Goal: Information Seeking & Learning: Learn about a topic

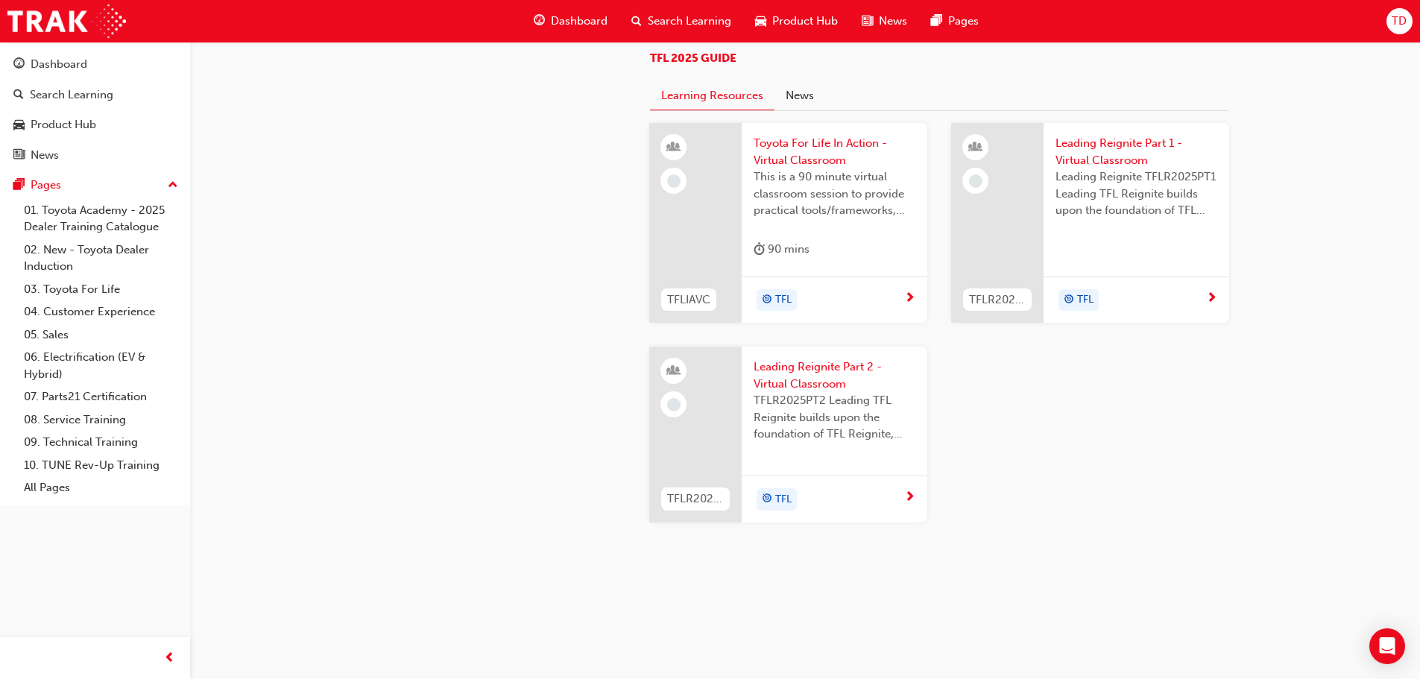
scroll to position [1118, 0]
click at [79, 95] on div "Search Learning" at bounding box center [71, 94] width 83 height 17
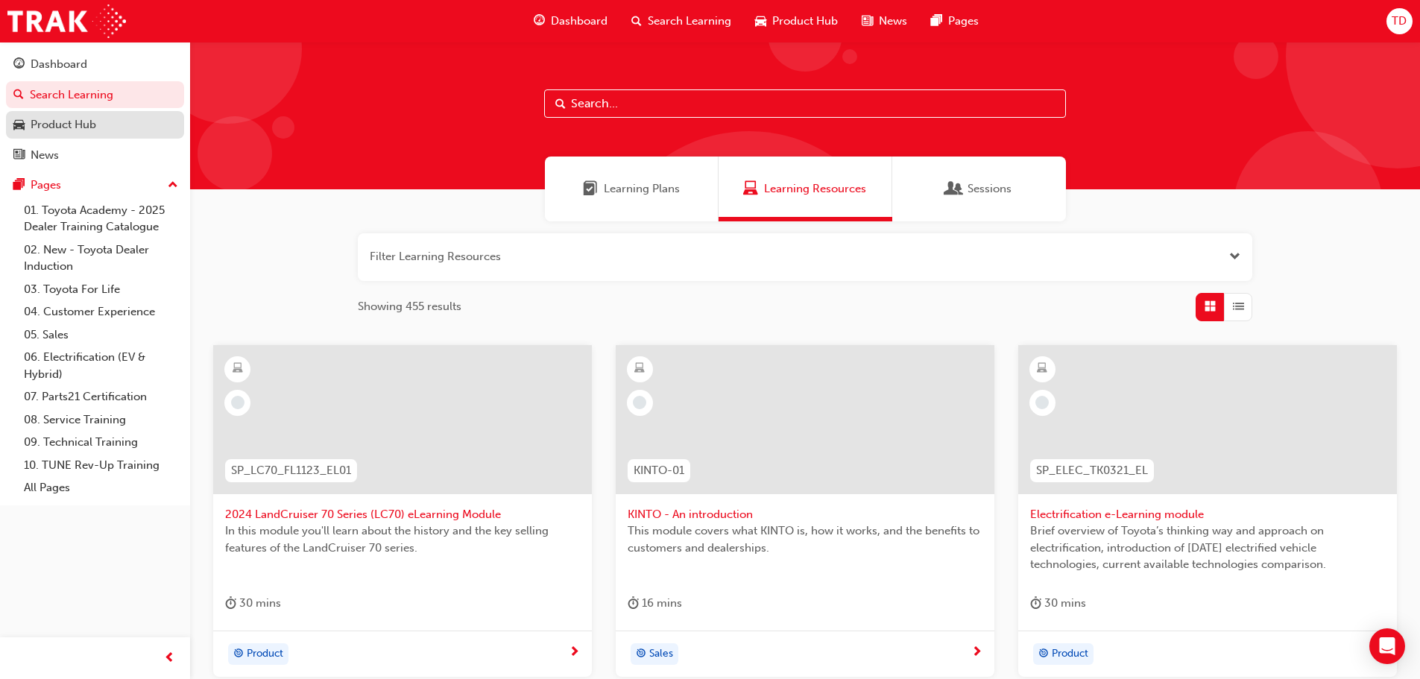
click at [90, 133] on div "Product Hub" at bounding box center [64, 124] width 66 height 17
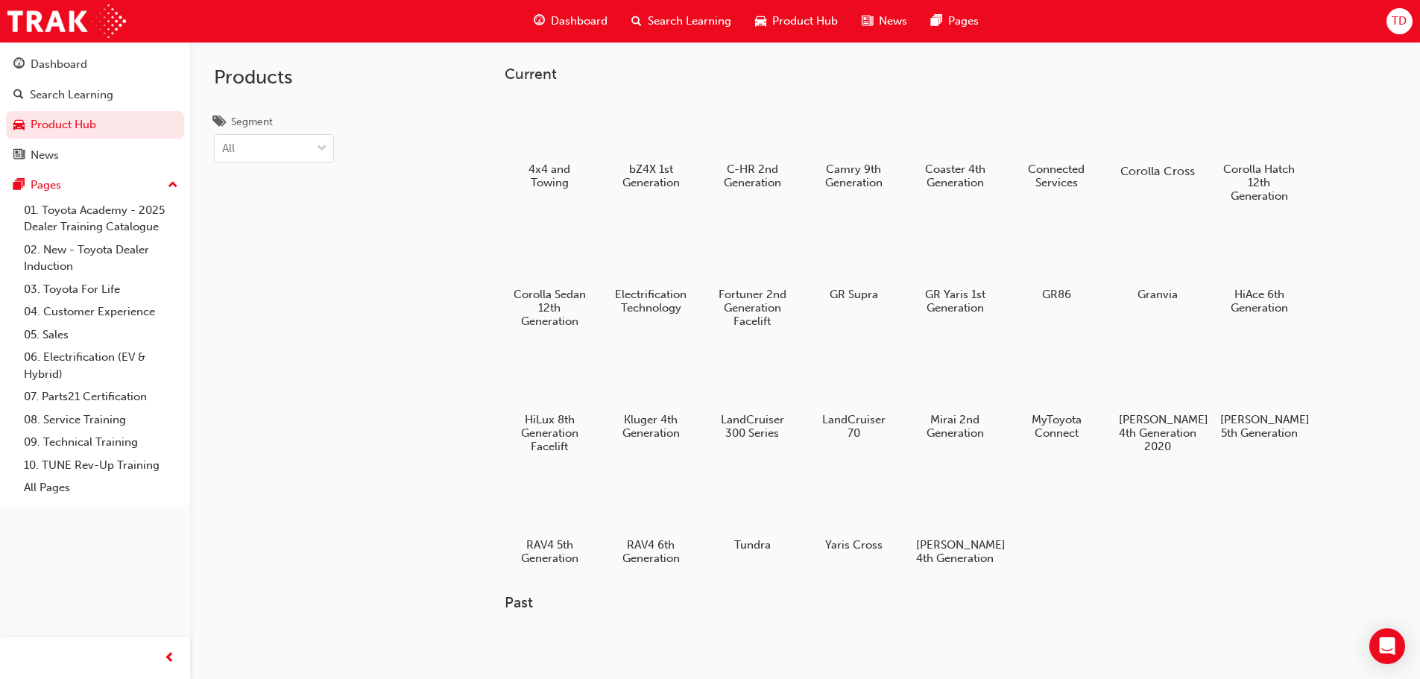
click at [1163, 124] on div at bounding box center [1157, 128] width 83 height 60
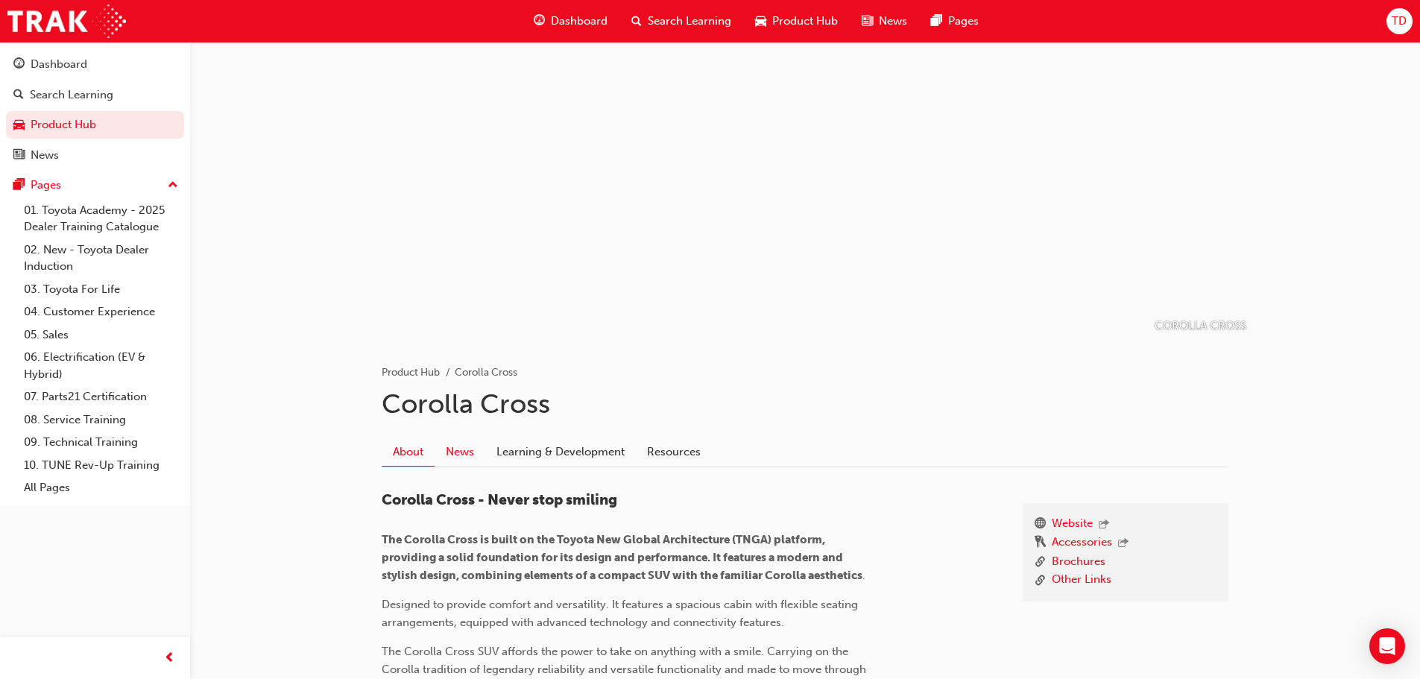
click at [455, 447] on link "News" at bounding box center [460, 452] width 51 height 28
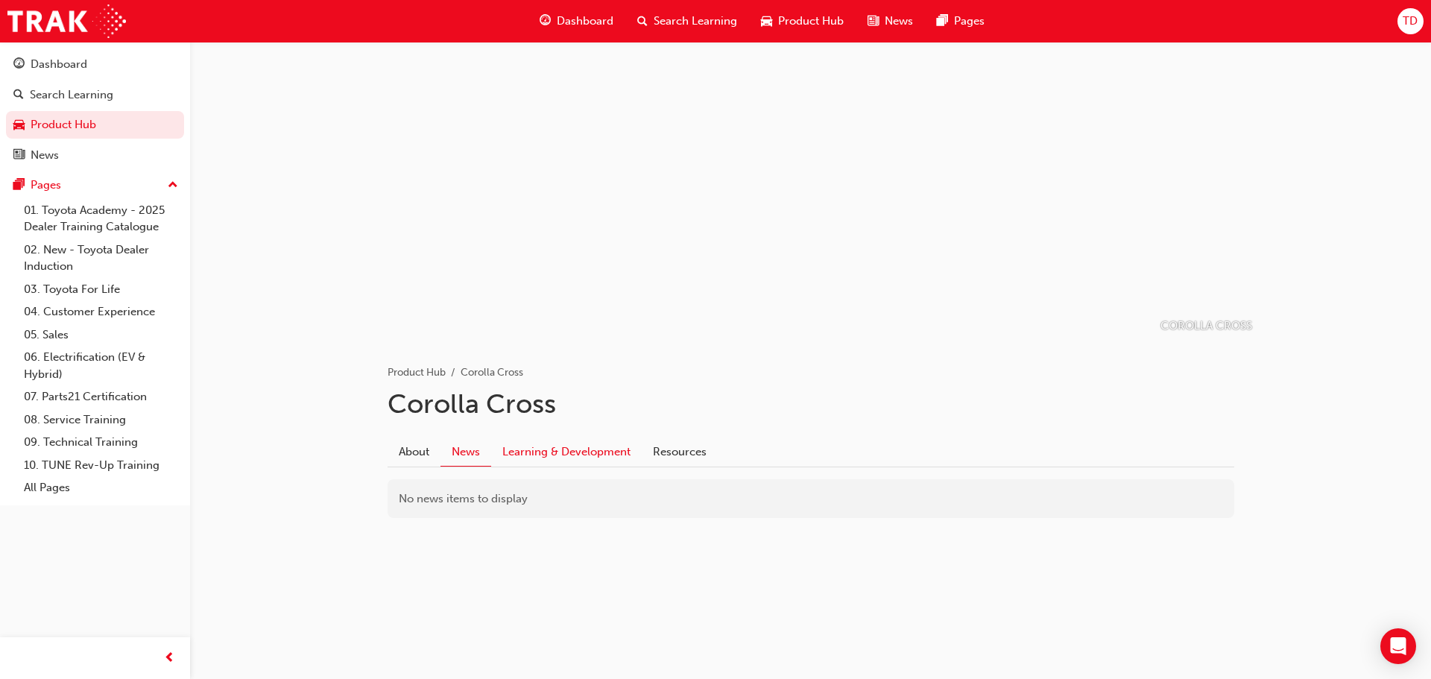
click at [576, 448] on link "Learning & Development" at bounding box center [566, 452] width 151 height 28
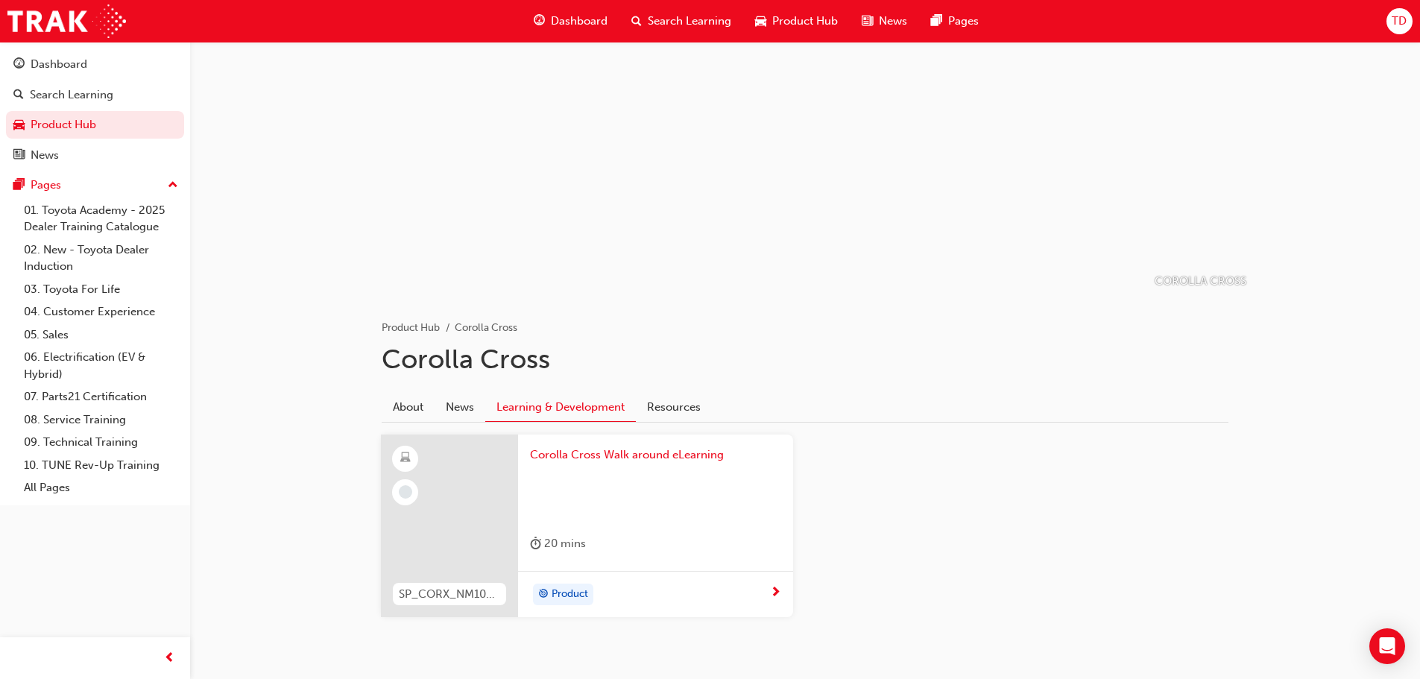
scroll to position [92, 0]
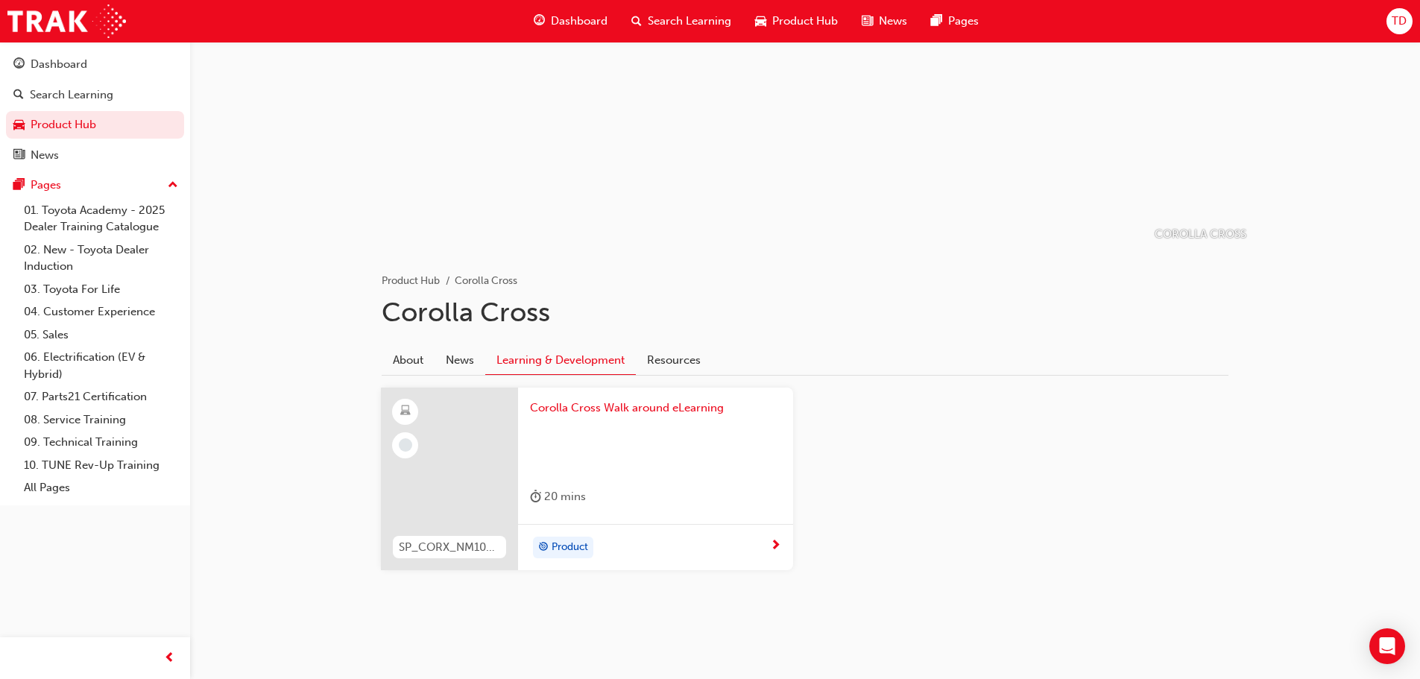
click at [567, 546] on span "Product" at bounding box center [570, 547] width 37 height 17
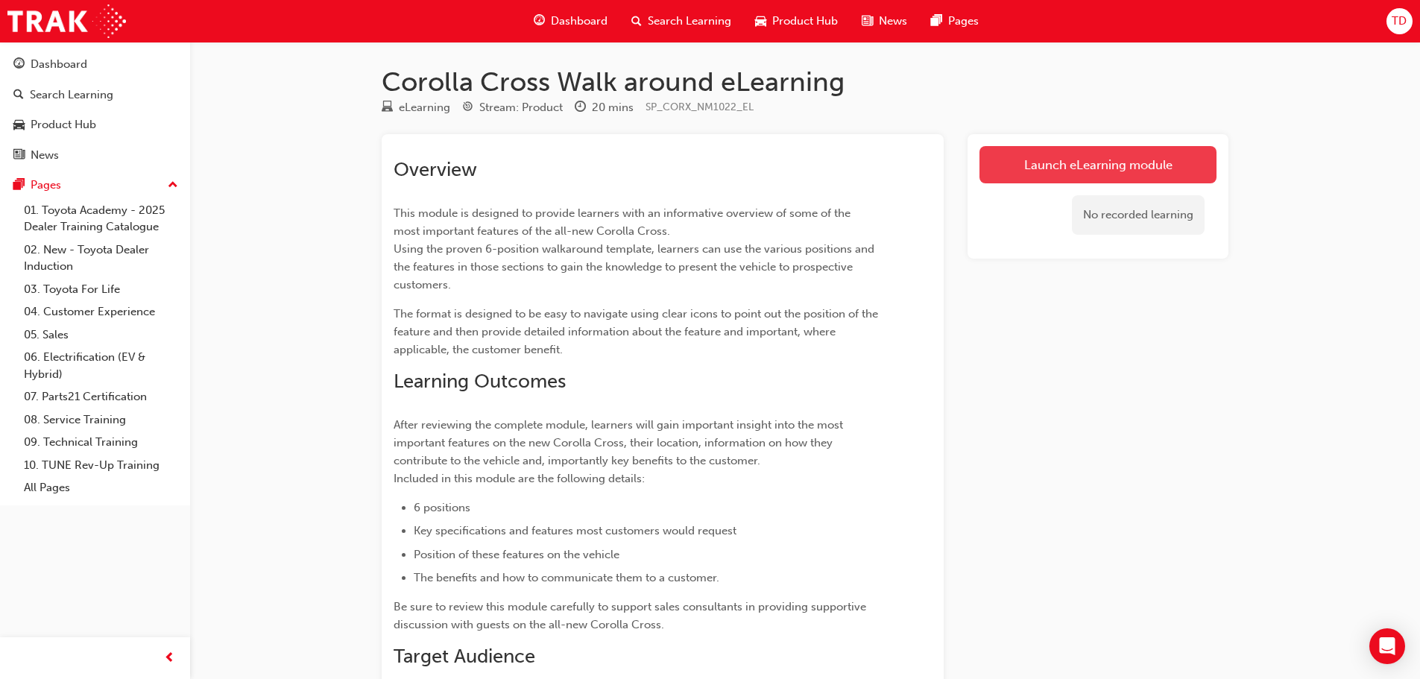
drag, startPoint x: 1085, startPoint y: 160, endPoint x: 1053, endPoint y: 165, distance: 32.4
click at [1083, 162] on link "Launch eLearning module" at bounding box center [1098, 164] width 237 height 37
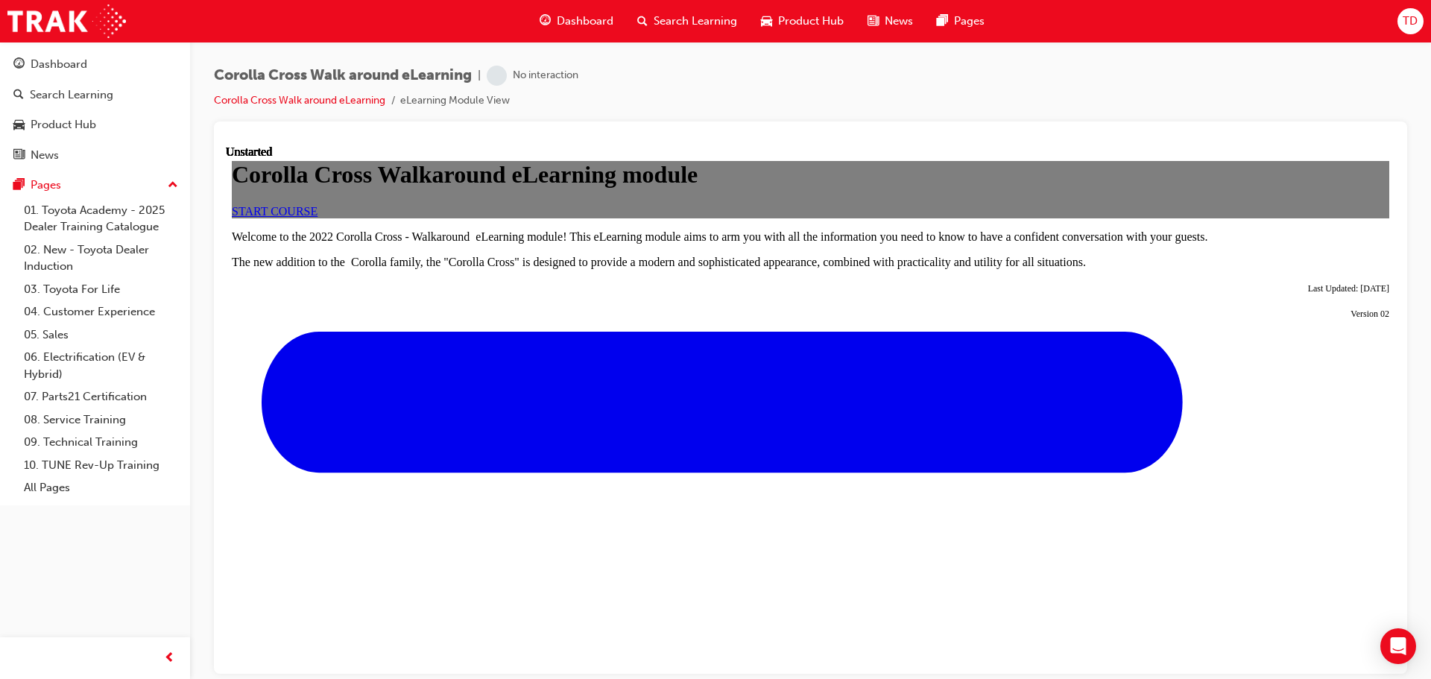
click at [318, 217] on span "START COURSE" at bounding box center [275, 210] width 86 height 13
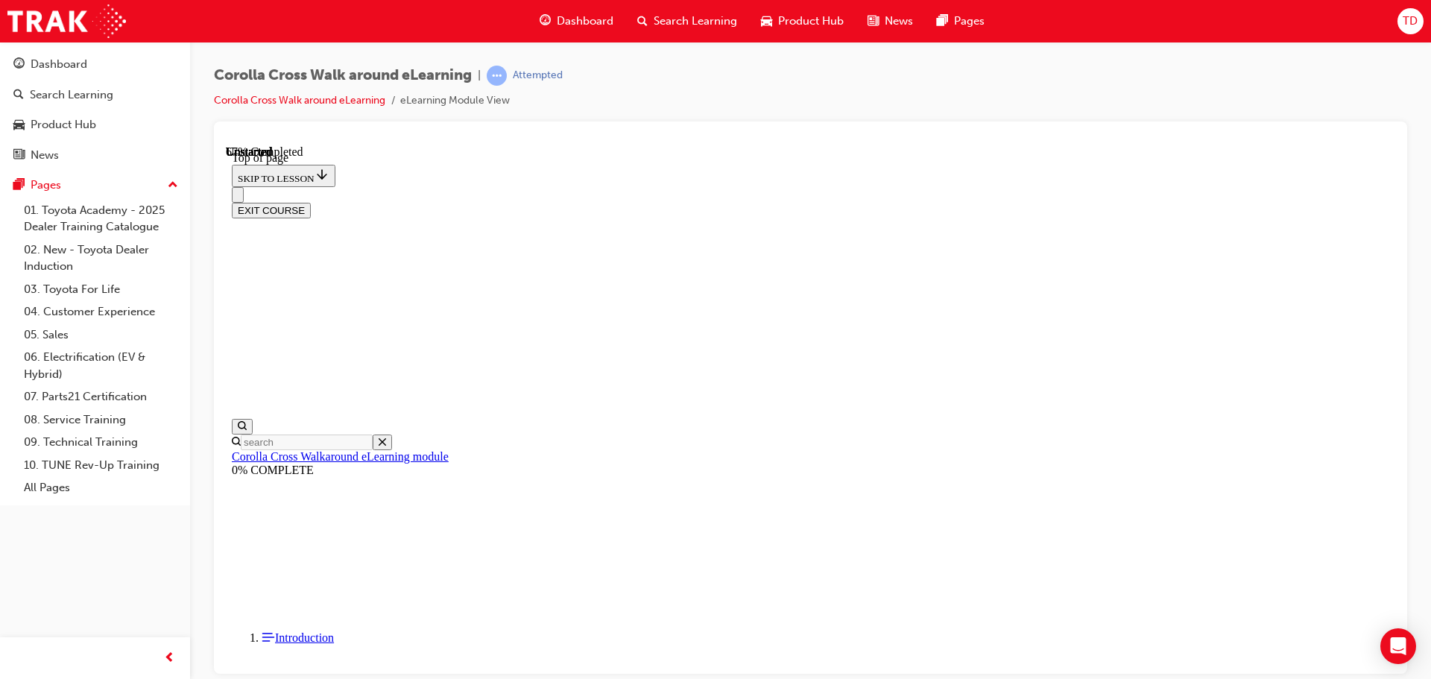
scroll to position [568, 0]
